Goal: Subscribe to service/newsletter

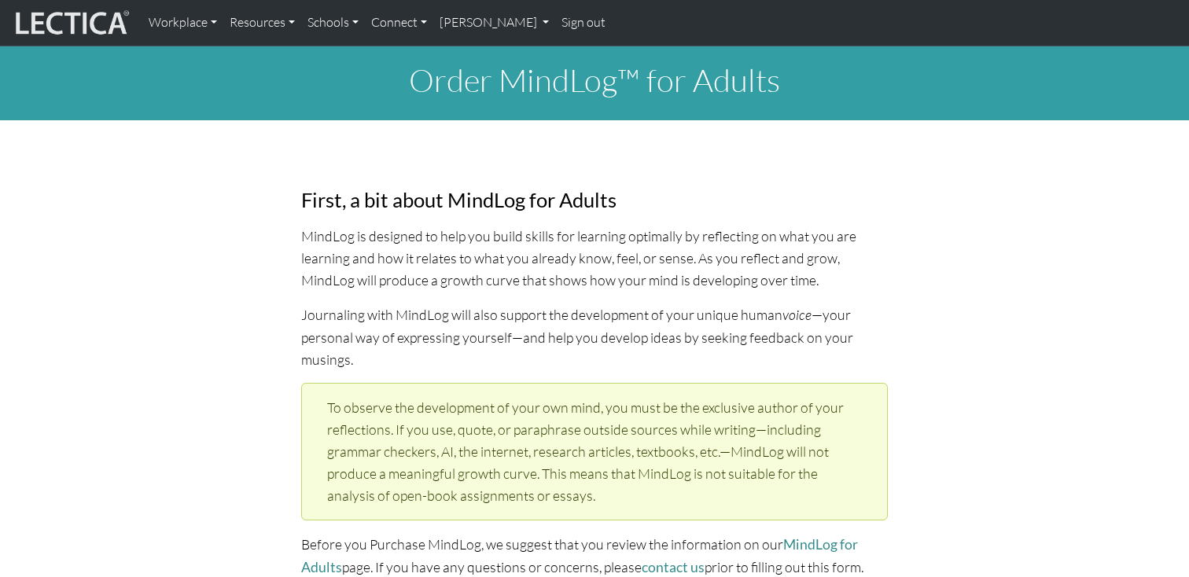
select select "1985"
select select "01"
select select "1980"
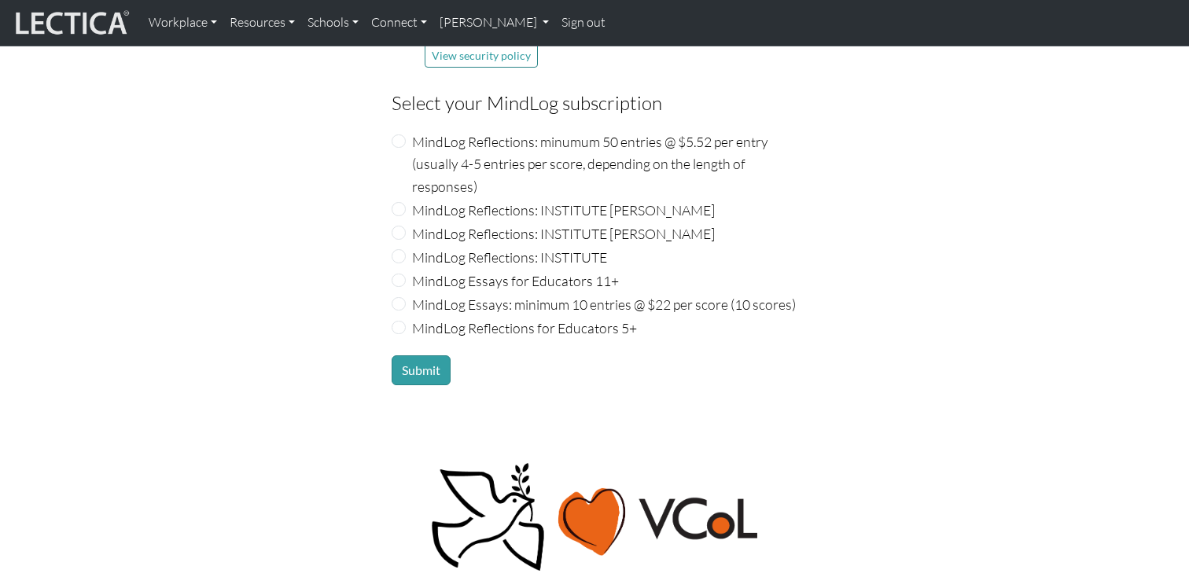
scroll to position [1868, 0]
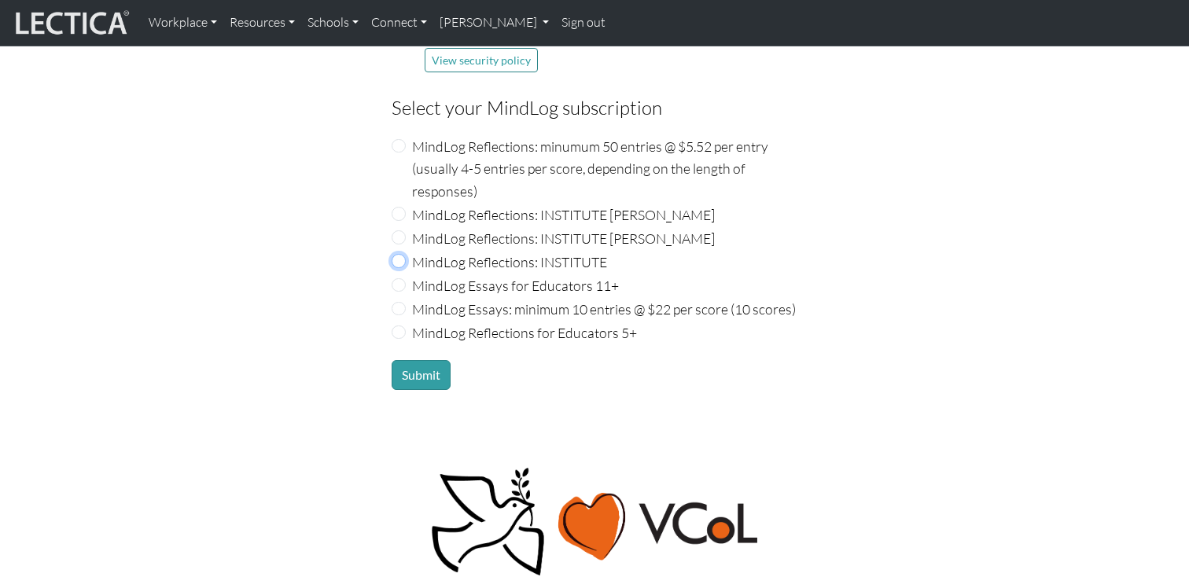
click at [401, 254] on input "MindLog Reflections: INSTITUTE" at bounding box center [399, 261] width 14 height 14
radio input "true"
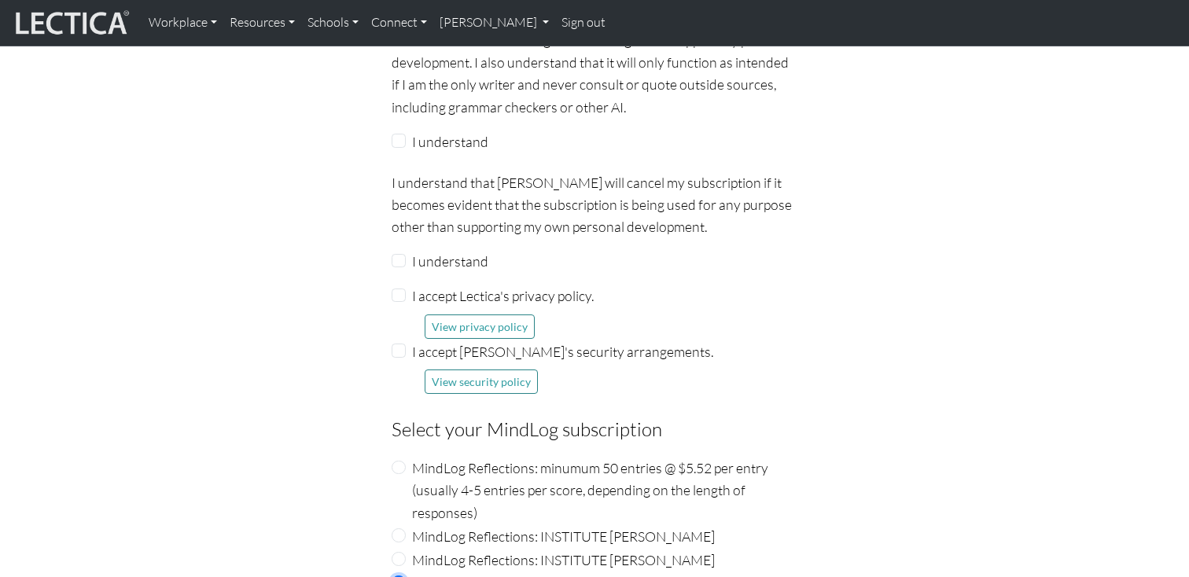
scroll to position [1541, 0]
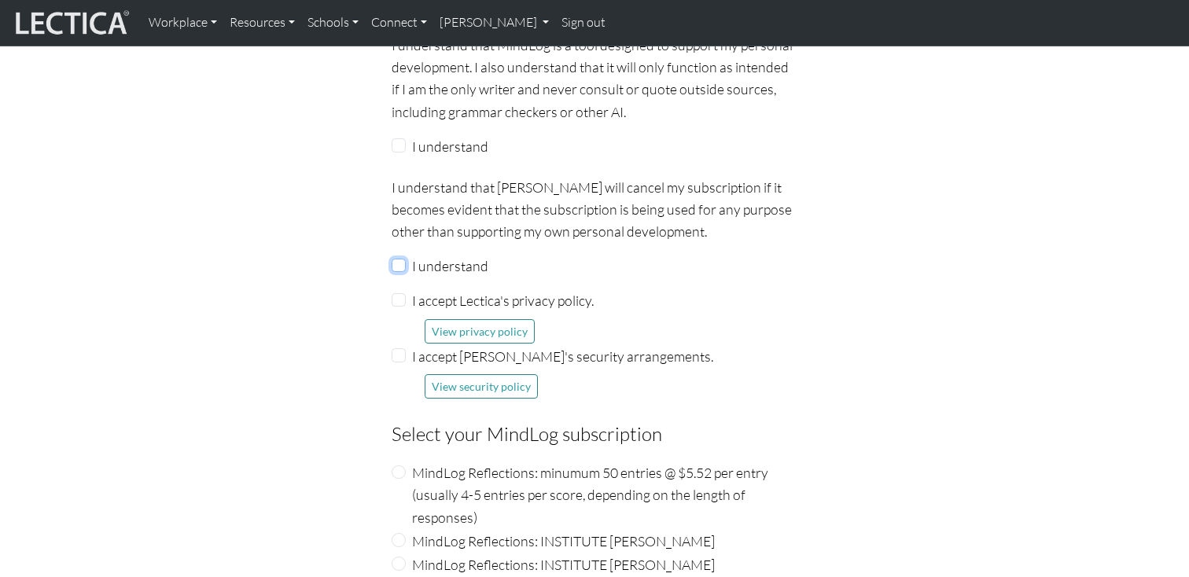
click at [404, 259] on input "I understand" at bounding box center [399, 266] width 14 height 14
checkbox input "true"
click at [403, 293] on input "I accept Lectica's privacy policy." at bounding box center [399, 300] width 14 height 14
checkbox input "true"
click at [400, 348] on input "I accept [PERSON_NAME]'s security arrangements." at bounding box center [399, 355] width 14 height 14
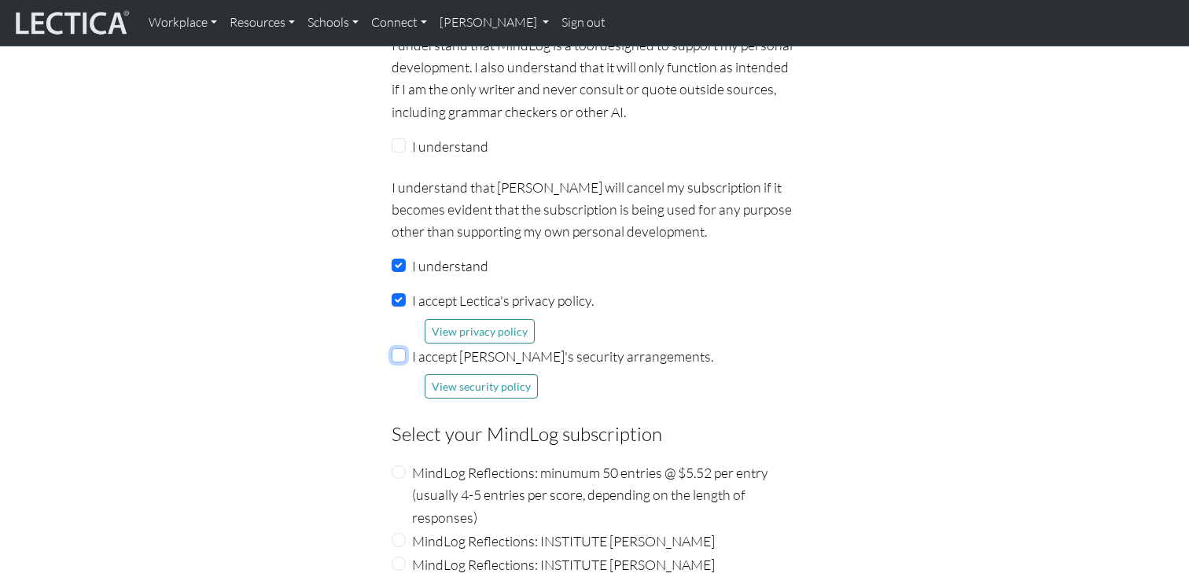
checkbox input "true"
click at [401, 138] on input "I understand" at bounding box center [399, 145] width 14 height 14
checkbox input "true"
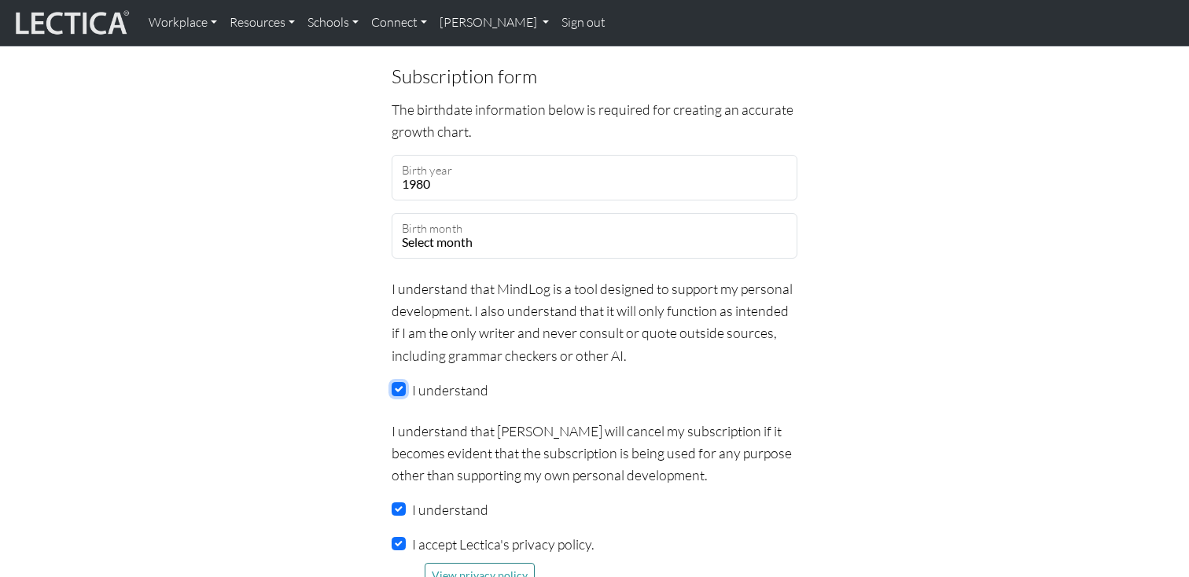
scroll to position [1336, 0]
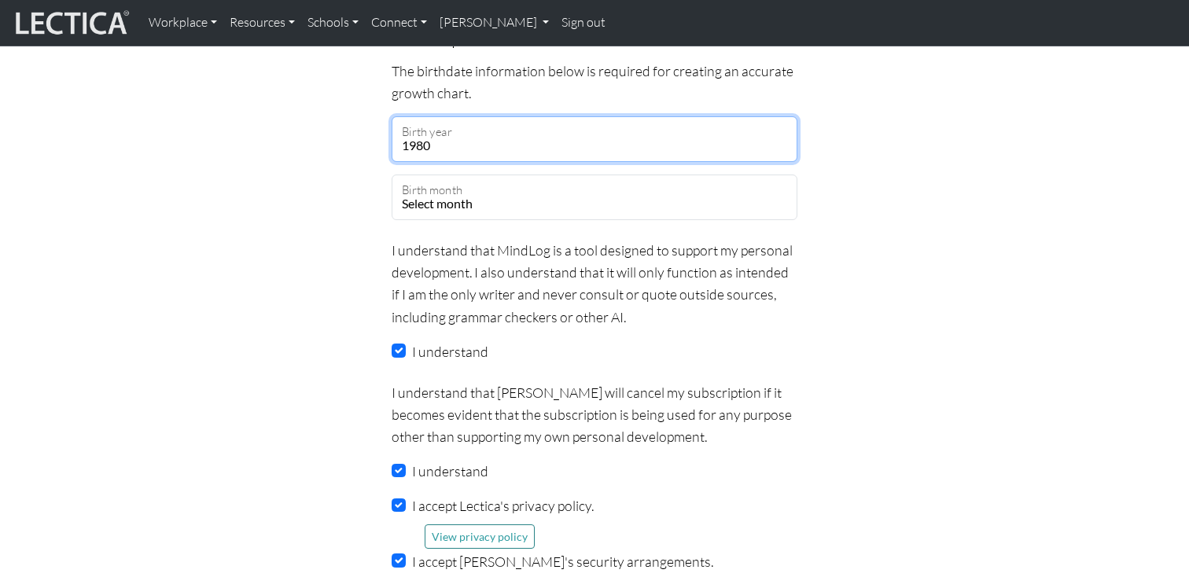
click at [500, 127] on select "Select year [DATE] 2024 2023 2022 2021 2020 2019 2018 2017 2016 2015 2014 2013 …" at bounding box center [595, 139] width 406 height 46
select select "1985"
click at [392, 116] on select "Select year [DATE] 2024 2023 2022 2021 2020 2019 2018 2017 2016 2015 2014 2013 …" at bounding box center [595, 139] width 406 height 46
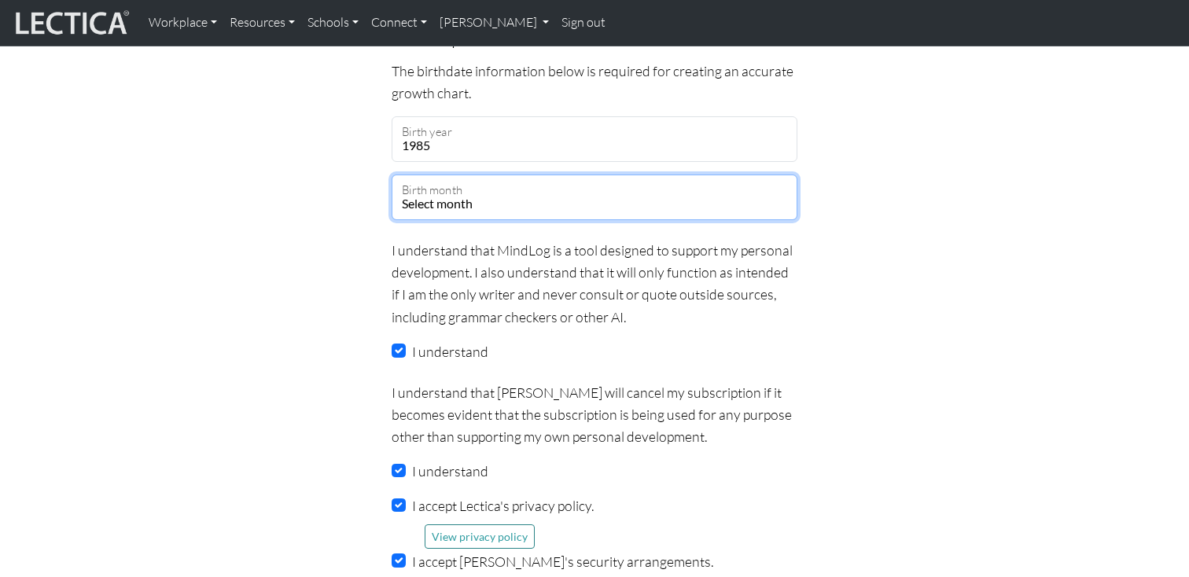
click at [495, 175] on select "Select month January February March April May June July August September Octobe…" at bounding box center [595, 198] width 406 height 46
select select "02"
click at [392, 175] on select "Select month January February March April May June July August September Octobe…" at bounding box center [595, 198] width 406 height 46
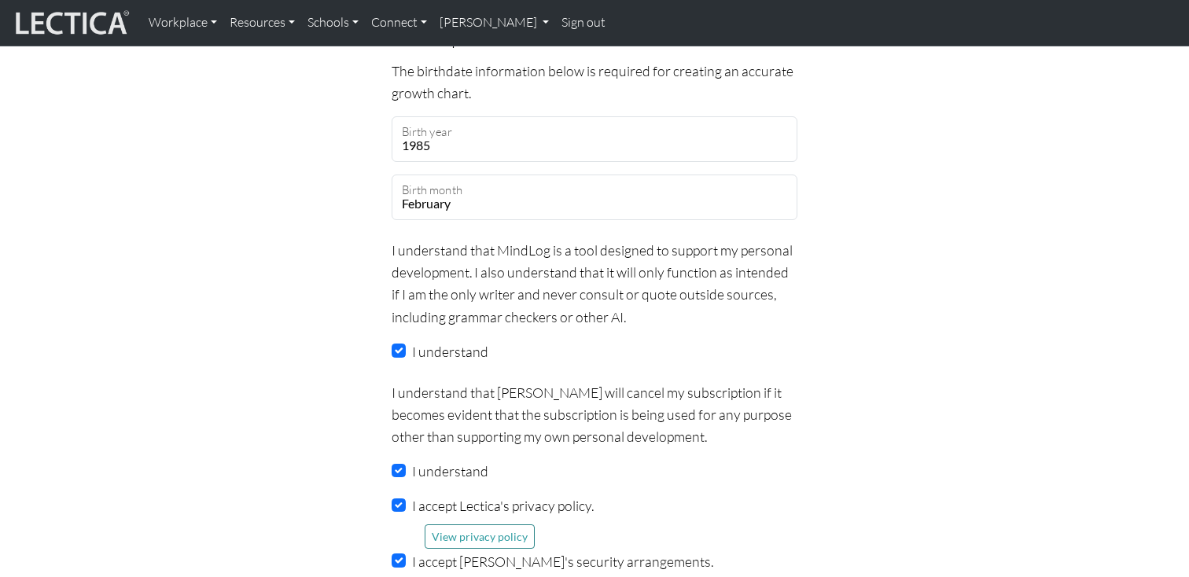
click at [487, 289] on p "I understand that MindLog is a tool designed to support my personal development…" at bounding box center [595, 283] width 406 height 89
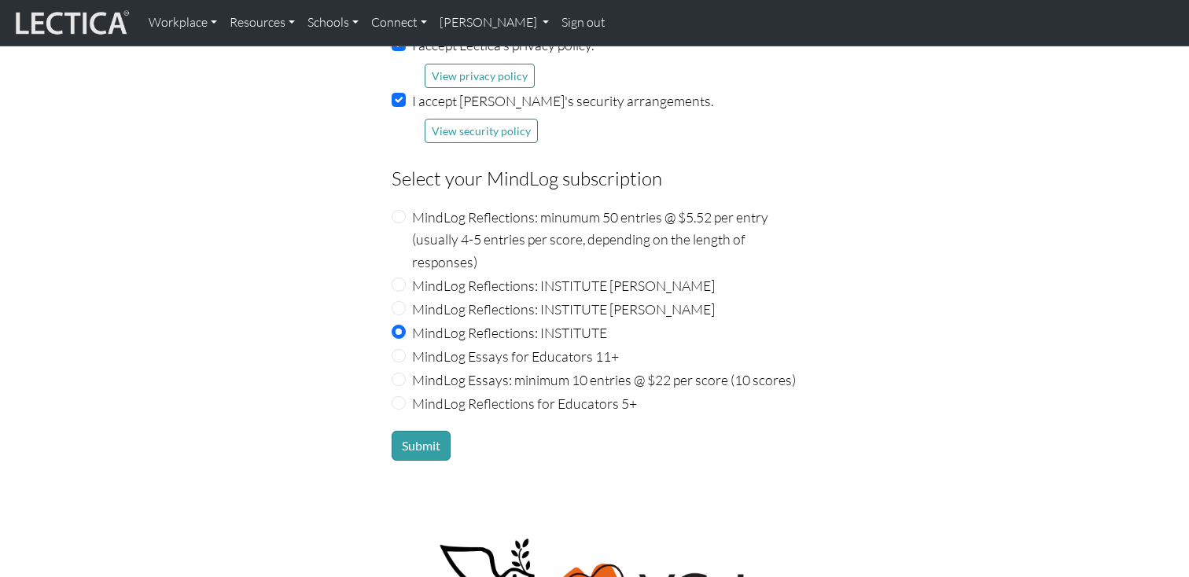
scroll to position [1833, 0]
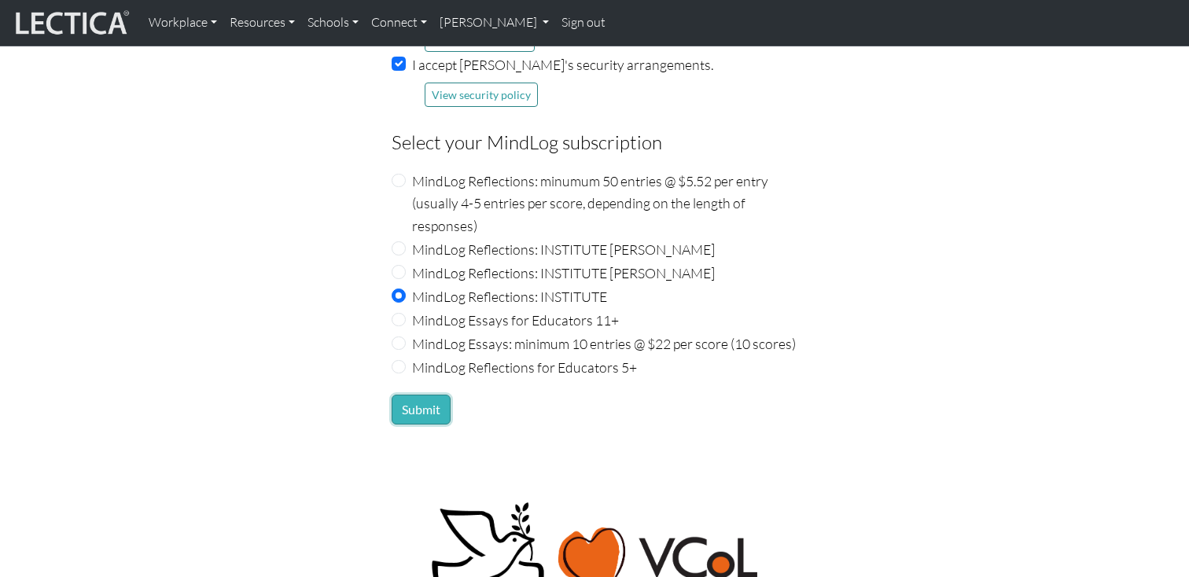
click at [430, 395] on button "Submit" at bounding box center [421, 410] width 59 height 30
